Goal: Find specific page/section: Find specific page/section

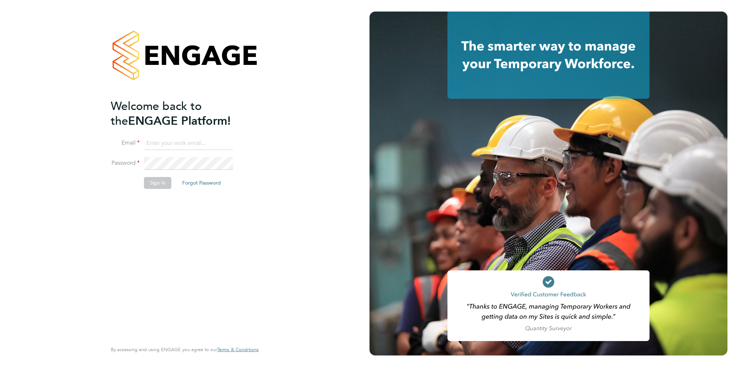
click at [150, 139] on input at bounding box center [188, 143] width 89 height 13
type input "[PERSON_NAME][EMAIL_ADDRESS][DOMAIN_NAME]"
click at [152, 179] on button "Sign In" at bounding box center [157, 183] width 27 height 12
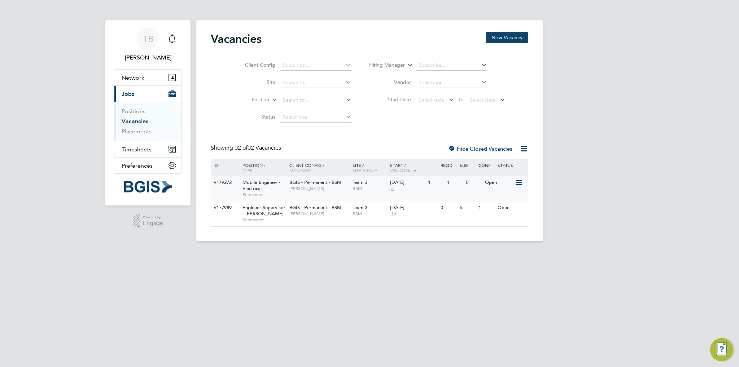
click at [256, 184] on span "Mobile Engineer - Electrical" at bounding box center [261, 185] width 38 height 12
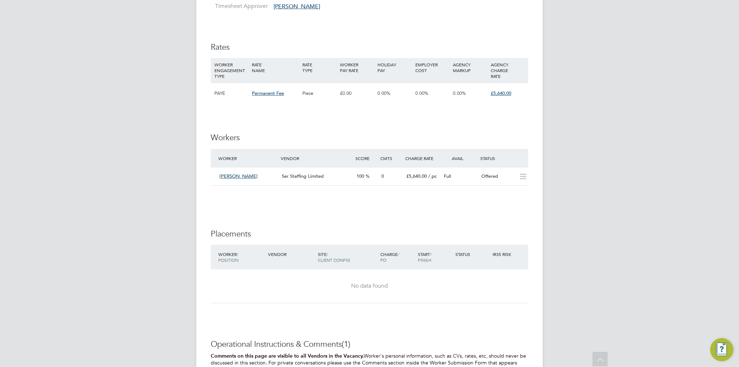
scroll to position [828, 0]
